Goal: Use online tool/utility: Utilize a website feature to perform a specific function

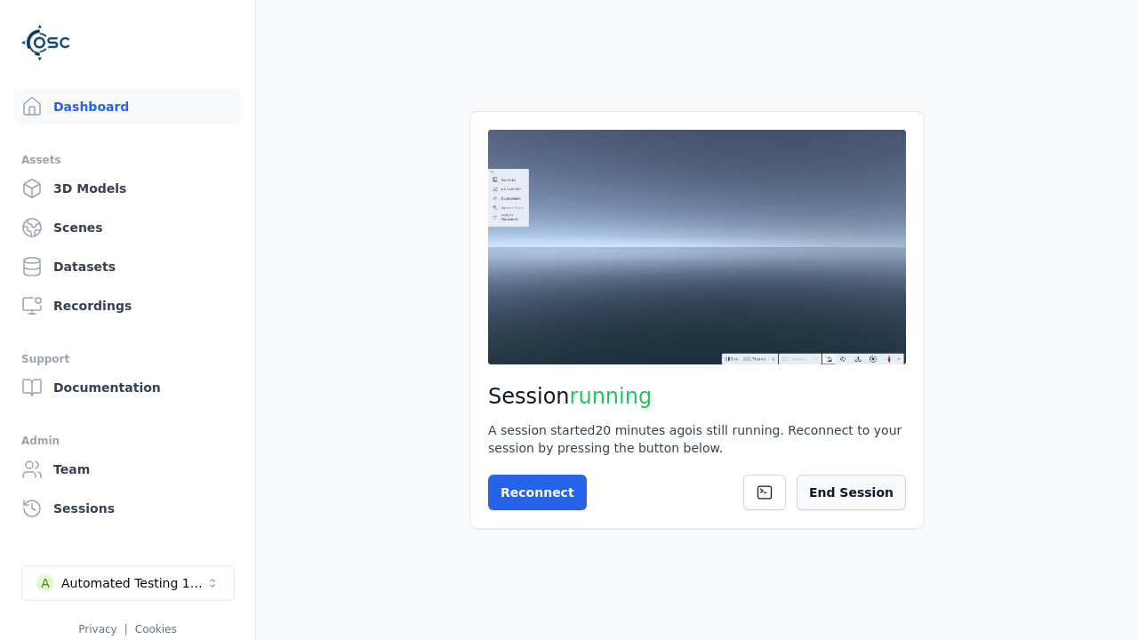
click at [838, 500] on button "End Session" at bounding box center [850, 493] width 109 height 36
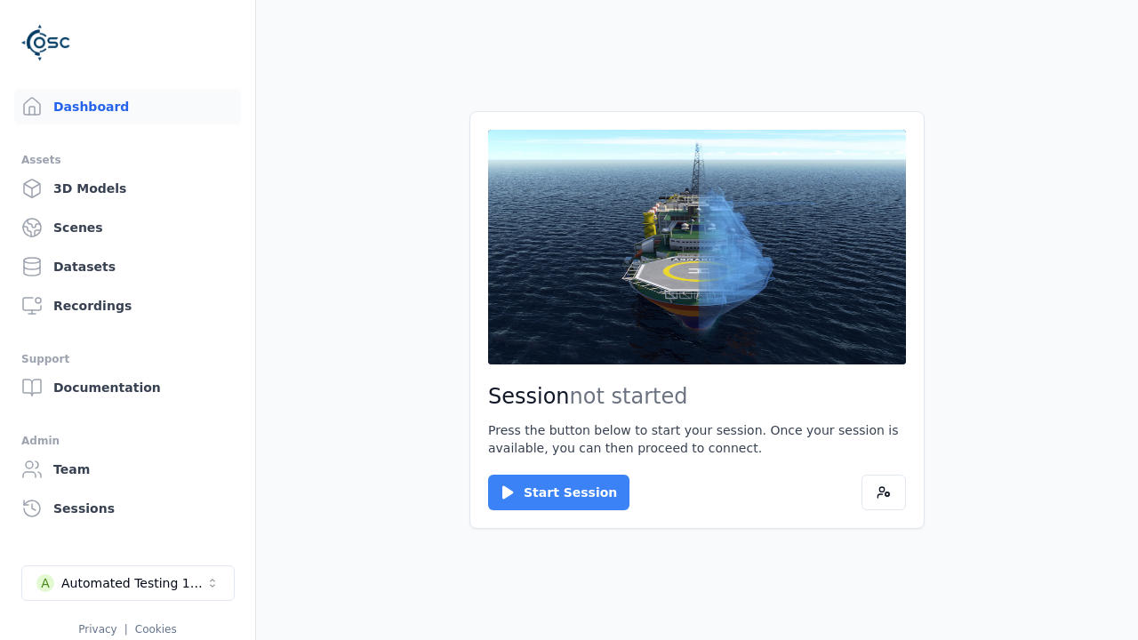
click at [548, 492] on button "Start Session" at bounding box center [558, 493] width 141 height 36
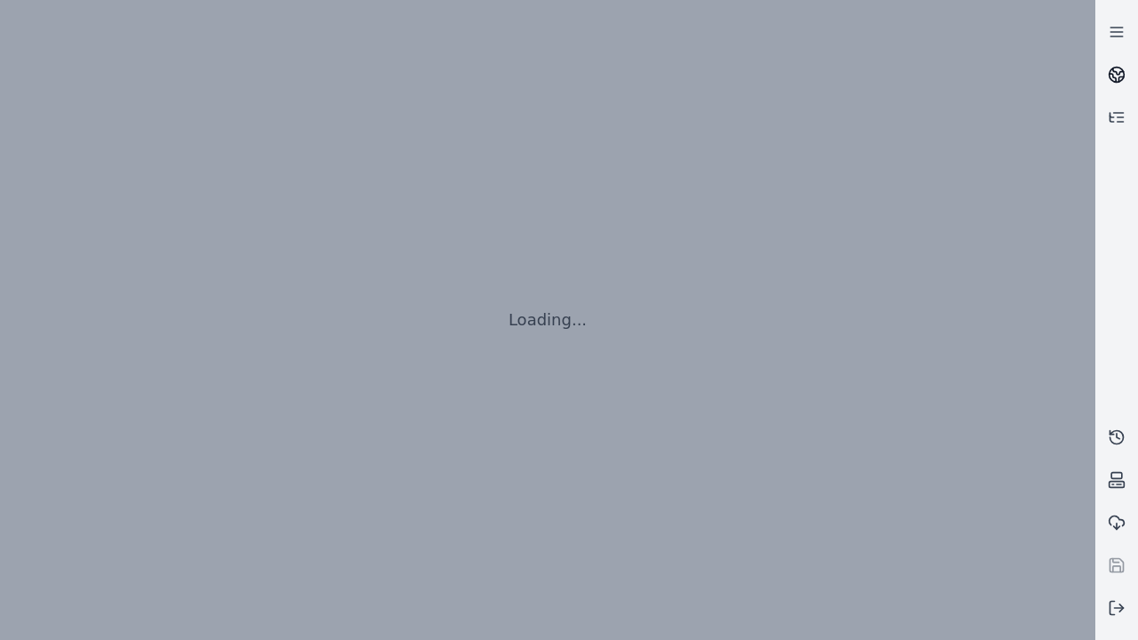
click at [1116, 75] on icon at bounding box center [1118, 71] width 11 height 6
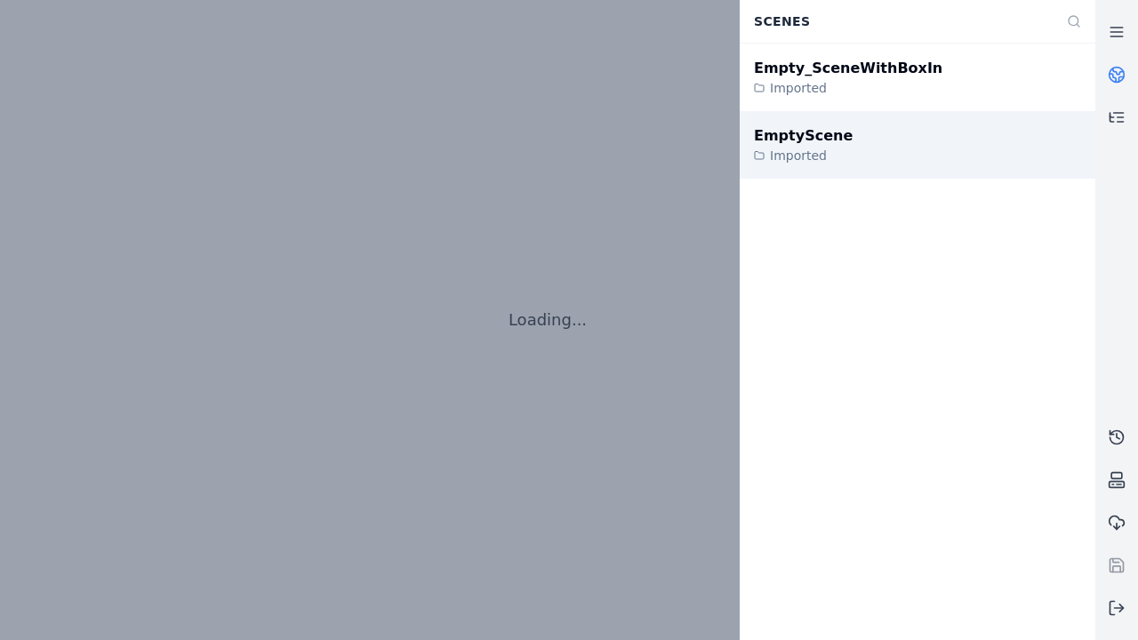
click at [793, 135] on div "EmptyScene" at bounding box center [803, 135] width 99 height 21
